Goal: Check status: Check status

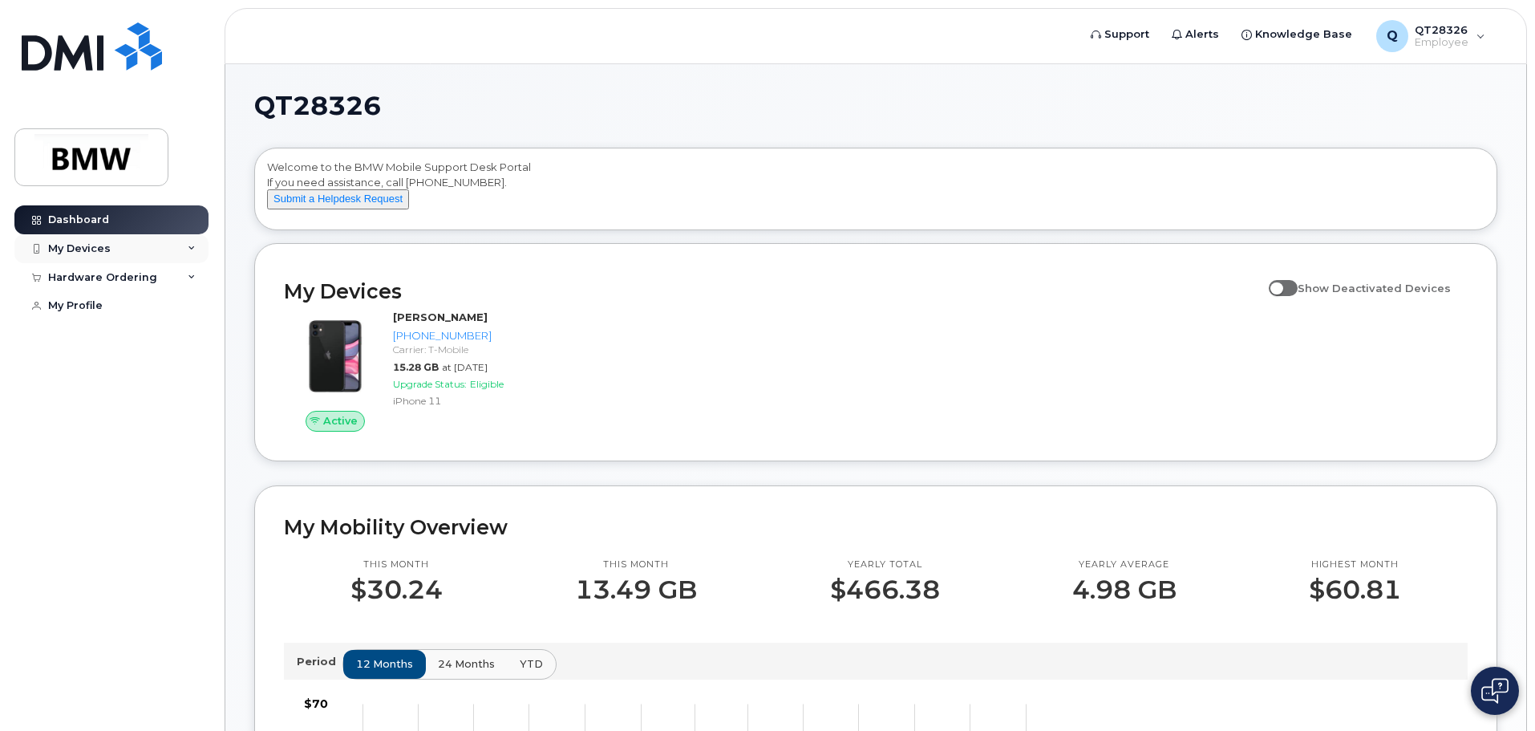
click at [71, 252] on div "My Devices" at bounding box center [79, 248] width 63 height 13
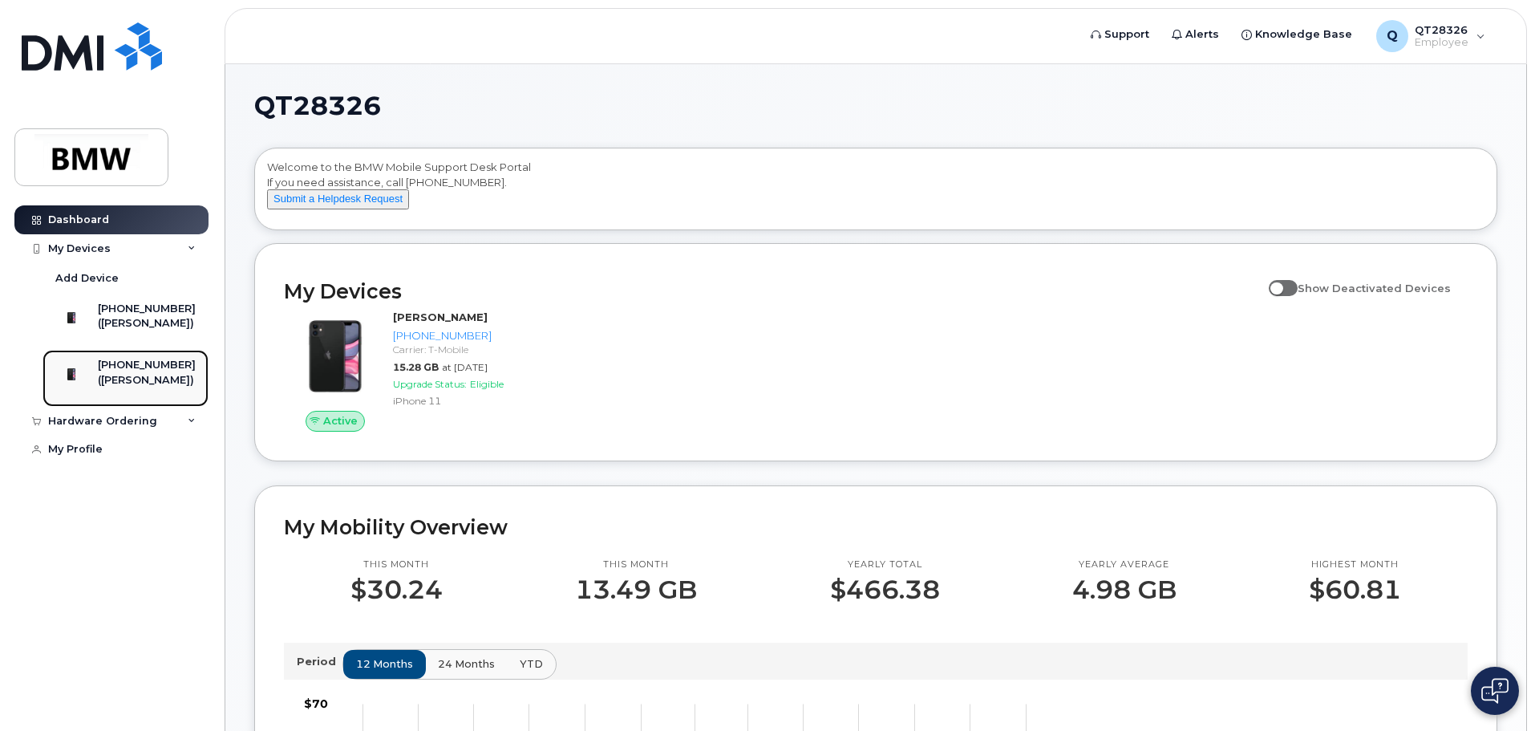
click at [152, 387] on div "([PERSON_NAME])" at bounding box center [147, 380] width 98 height 14
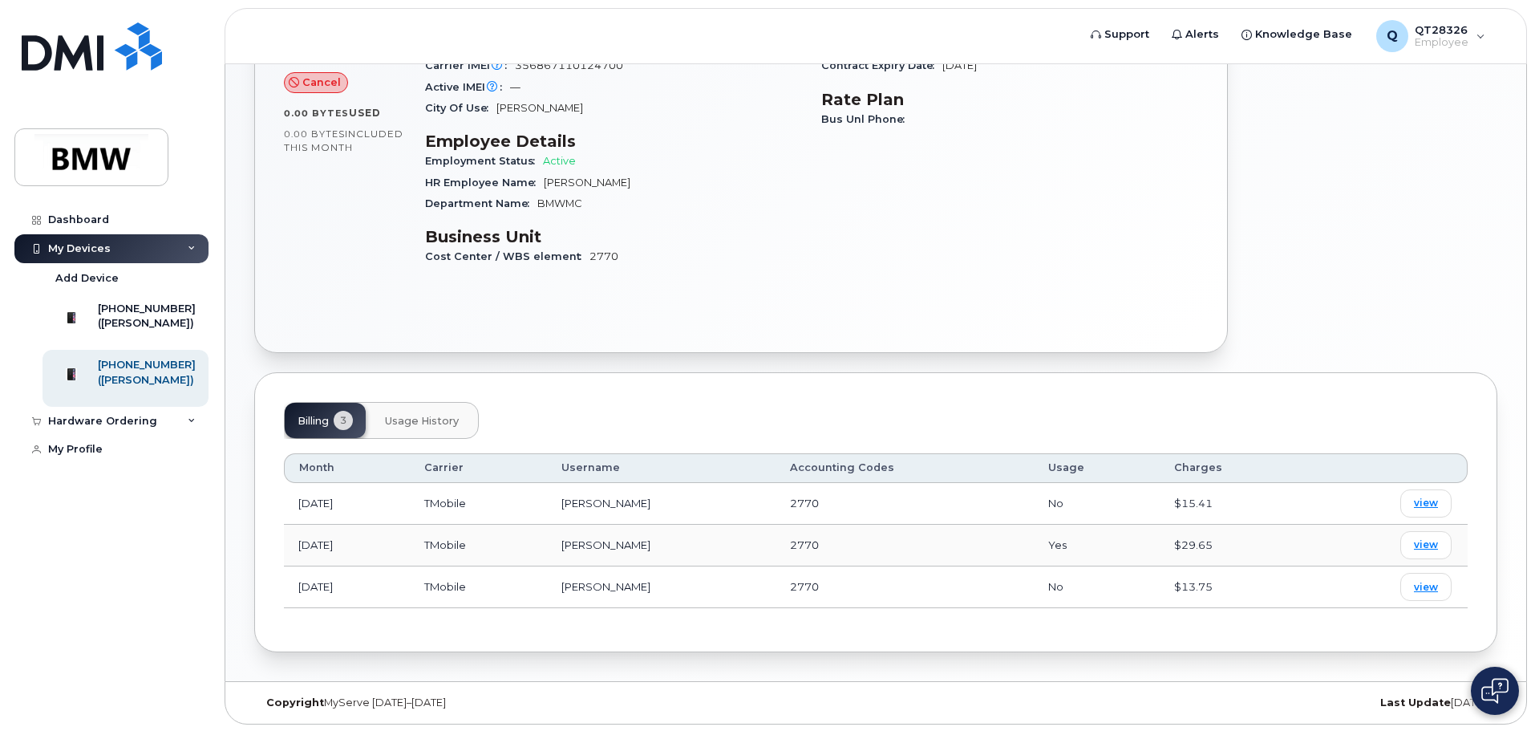
scroll to position [246, 0]
click at [186, 436] on div "Hardware Ordering" at bounding box center [111, 421] width 194 height 29
click at [73, 457] on div "My Orders" at bounding box center [84, 450] width 58 height 14
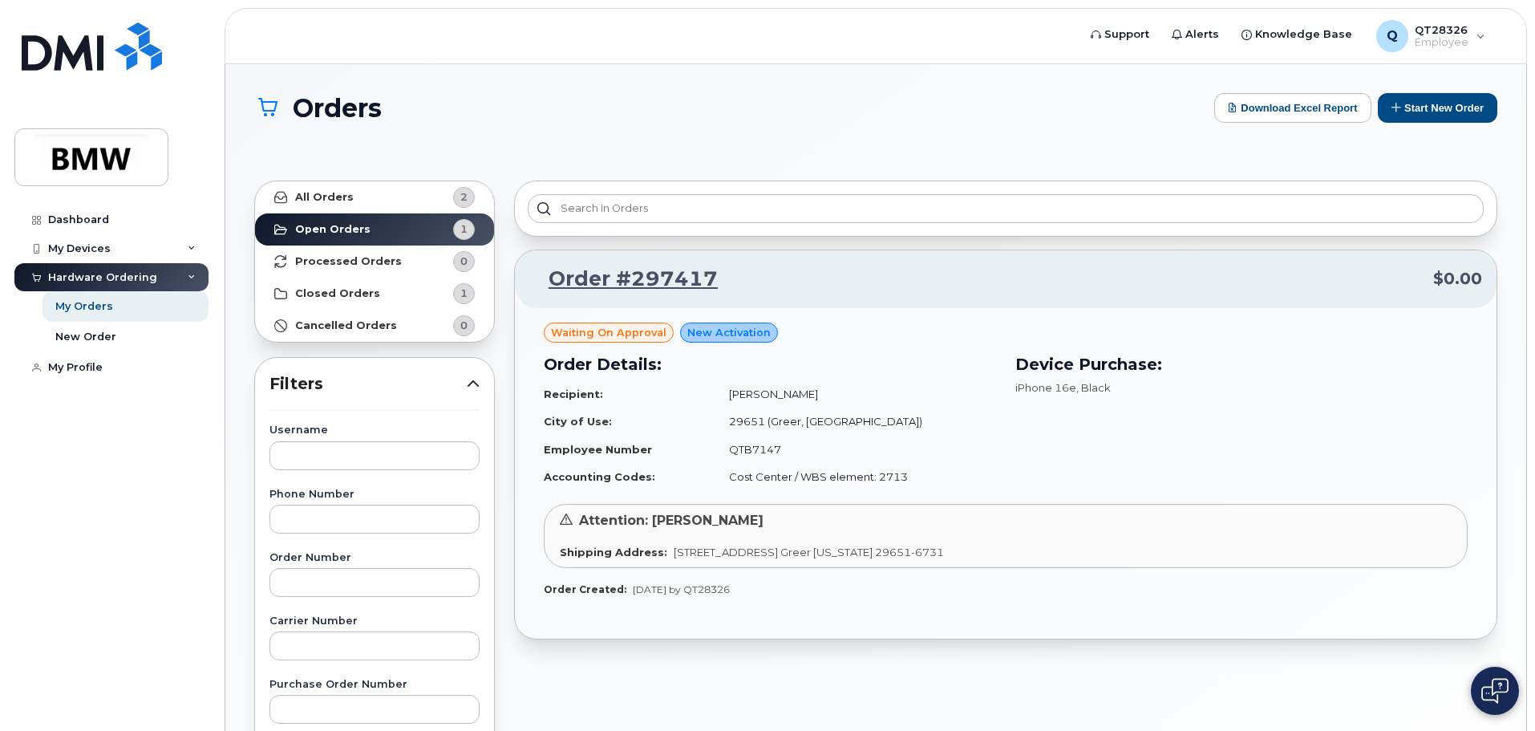
click at [641, 332] on span "Waiting On Approval" at bounding box center [608, 332] width 115 height 15
click at [749, 337] on span "New Activation" at bounding box center [728, 332] width 83 height 15
click at [659, 278] on link "Order #297417" at bounding box center [623, 279] width 188 height 29
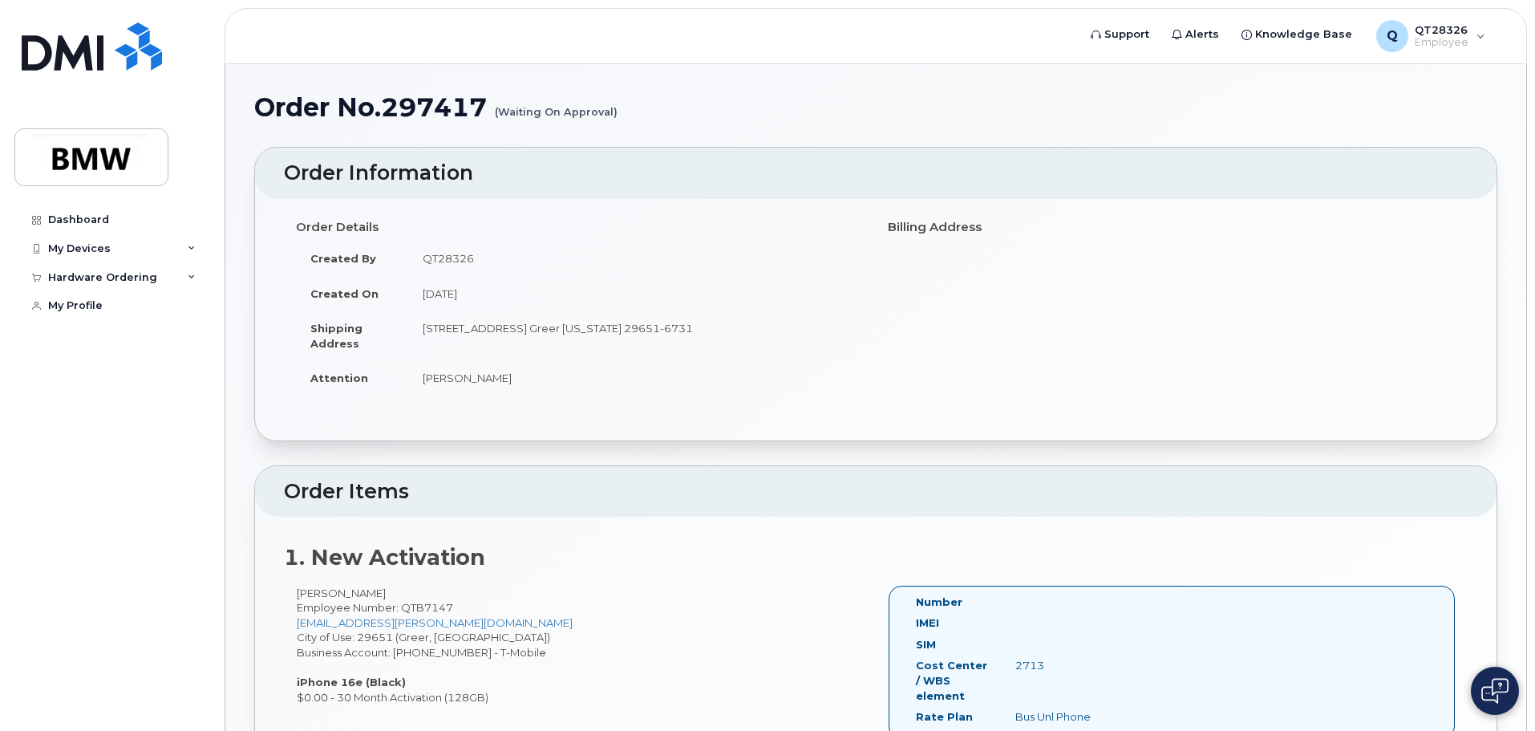
click at [442, 109] on h1 "Order No.297417 (Waiting On Approval)" at bounding box center [875, 107] width 1243 height 28
drag, startPoint x: 642, startPoint y: 118, endPoint x: 257, endPoint y: 109, distance: 385.1
click at [261, 108] on h1 "Order No.297417 (Waiting On Approval)" at bounding box center [875, 107] width 1243 height 28
click at [748, 151] on header "Order Information" at bounding box center [876, 173] width 1242 height 51
click at [1137, 34] on span "Support" at bounding box center [1126, 34] width 45 height 16
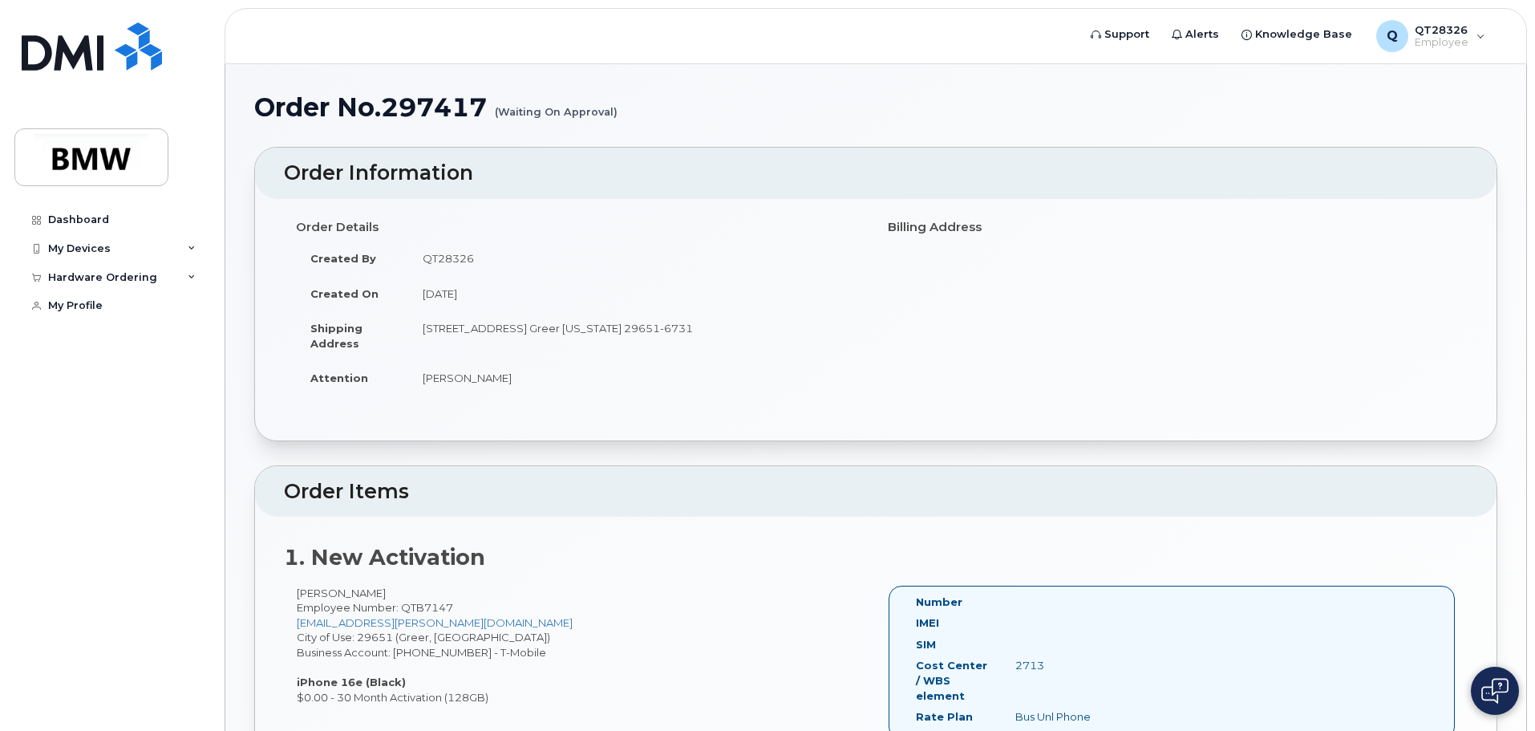
drag, startPoint x: 418, startPoint y: 104, endPoint x: 395, endPoint y: 101, distance: 22.7
click at [415, 103] on h1 "Order No.297417 (Waiting On Approval)" at bounding box center [875, 107] width 1243 height 28
drag, startPoint x: 387, startPoint y: 101, endPoint x: 485, endPoint y: 96, distance: 98.0
click at [485, 96] on h1 "Order No.297417 (Waiting On Approval)" at bounding box center [875, 107] width 1243 height 28
copy h1 "297417"
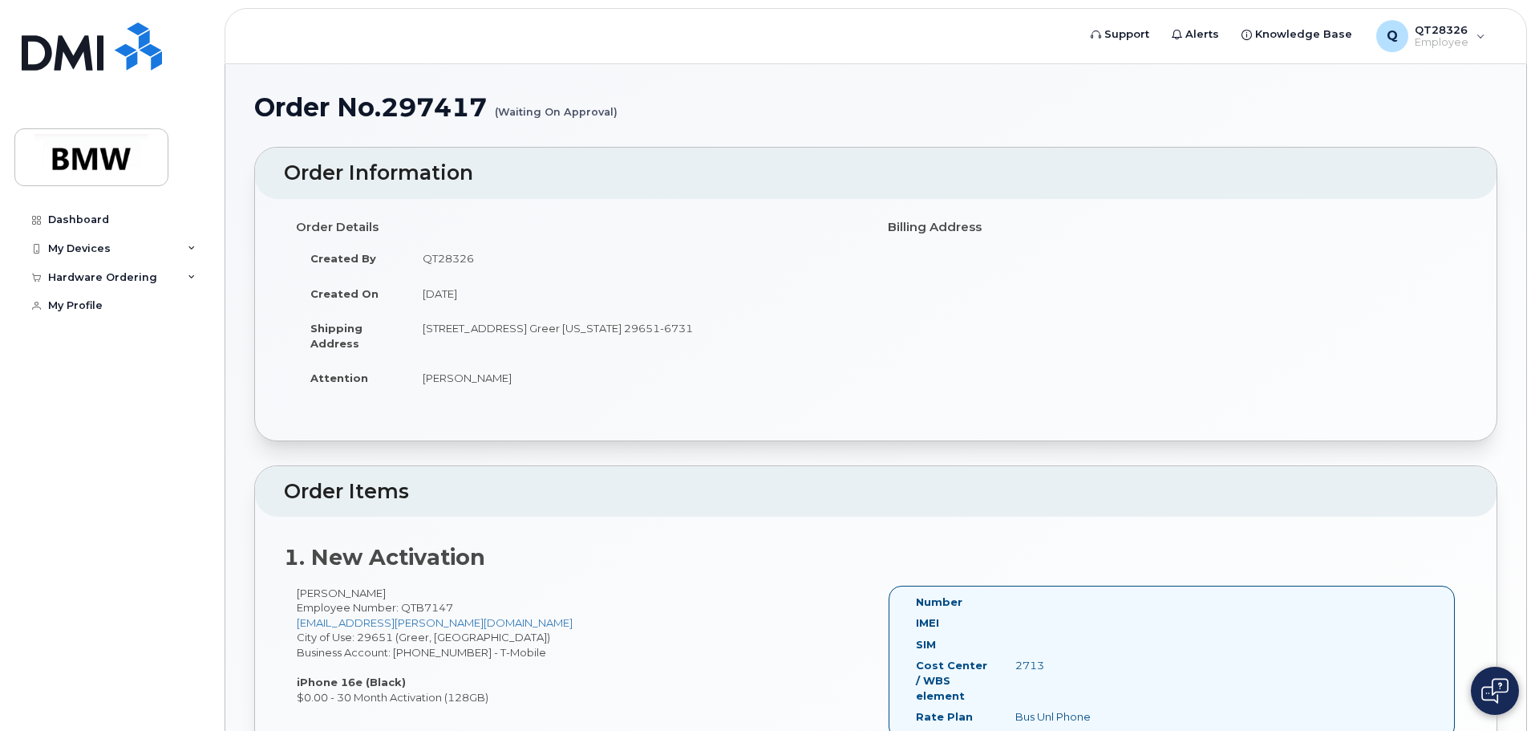
click at [1057, 312] on div "Order Details Created By QT28326 Created On August 5, 2025 Shipping Address 140…" at bounding box center [876, 311] width 1184 height 197
